Goal: Find specific page/section: Find specific page/section

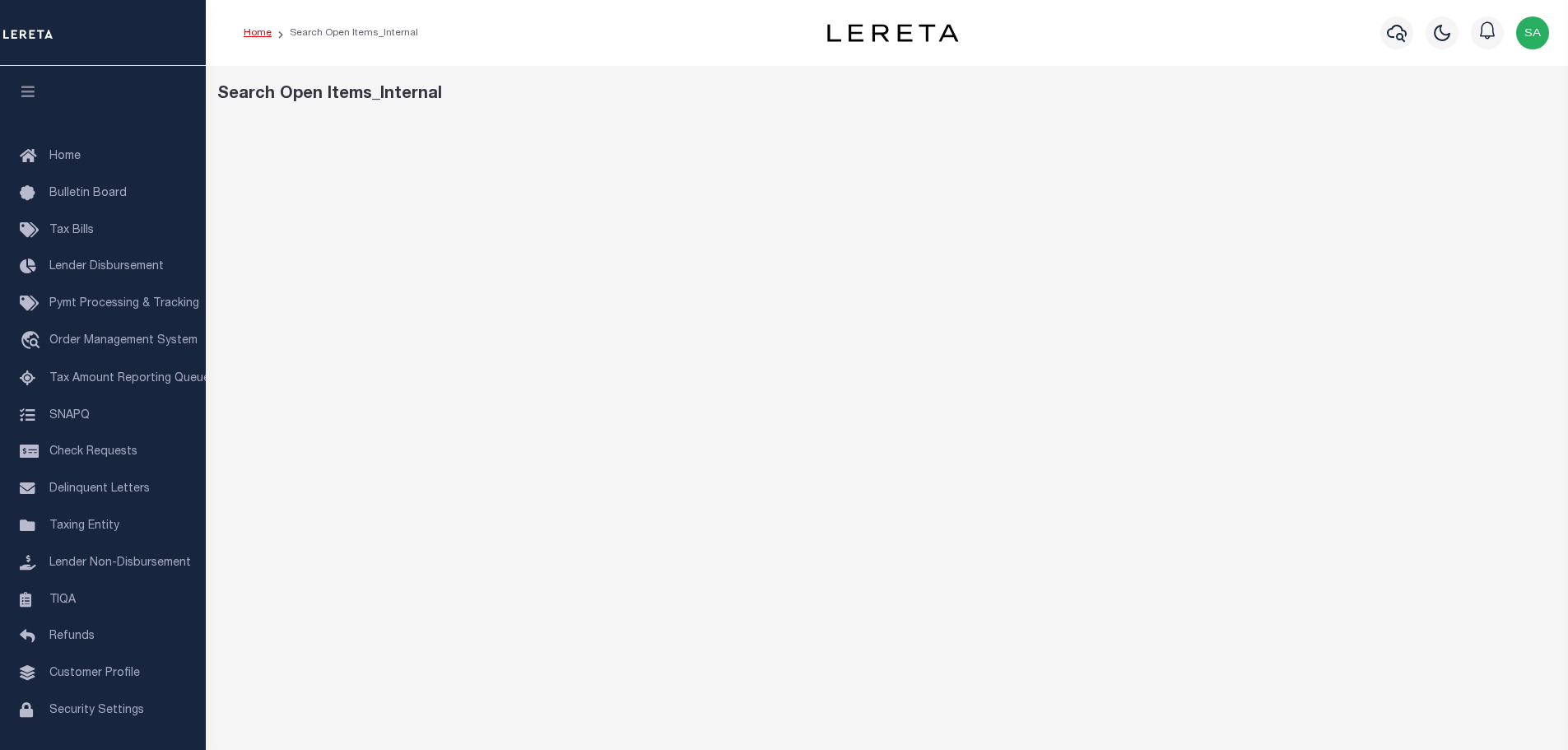
click at [268, 34] on link "Home" at bounding box center [258, 33] width 28 height 10
click at [257, 33] on link "Home" at bounding box center [258, 33] width 28 height 10
click at [73, 232] on span "Tax Bills" at bounding box center [71, 230] width 44 height 11
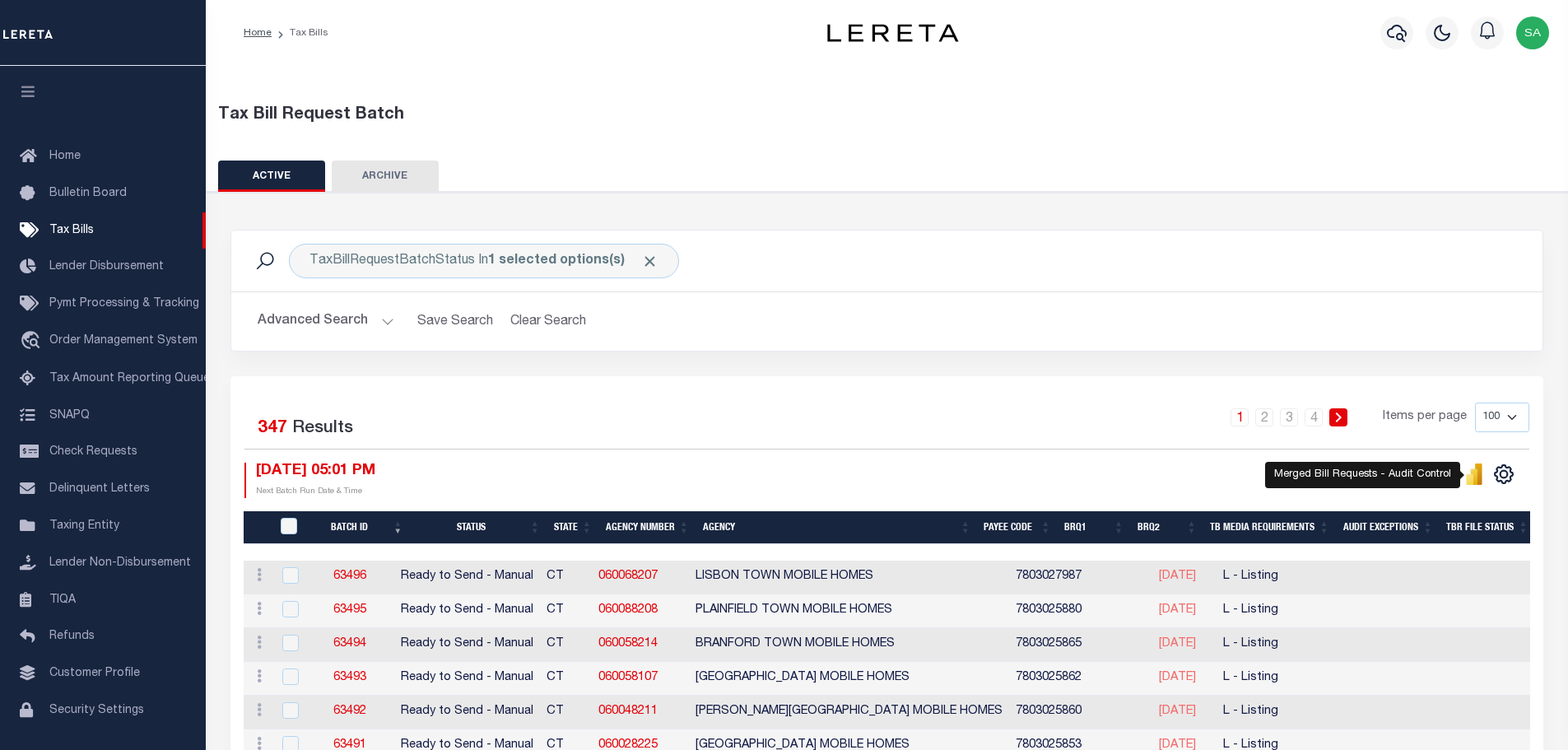
click at [1476, 482] on icon "" at bounding box center [1474, 477] width 7 height 16
